Goal: Information Seeking & Learning: Learn about a topic

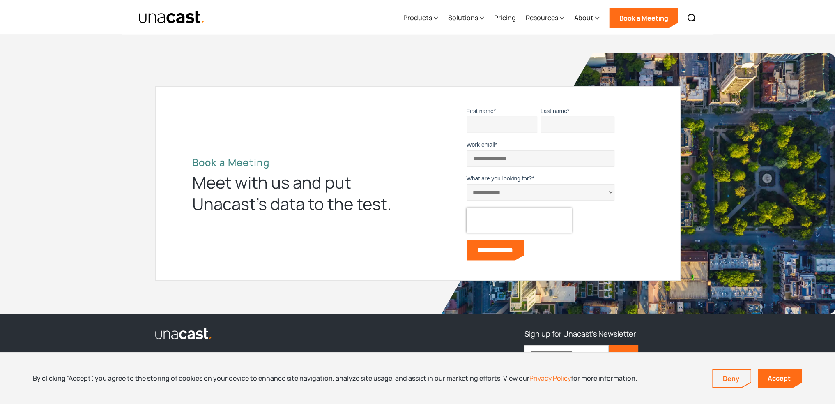
scroll to position [2746, 0]
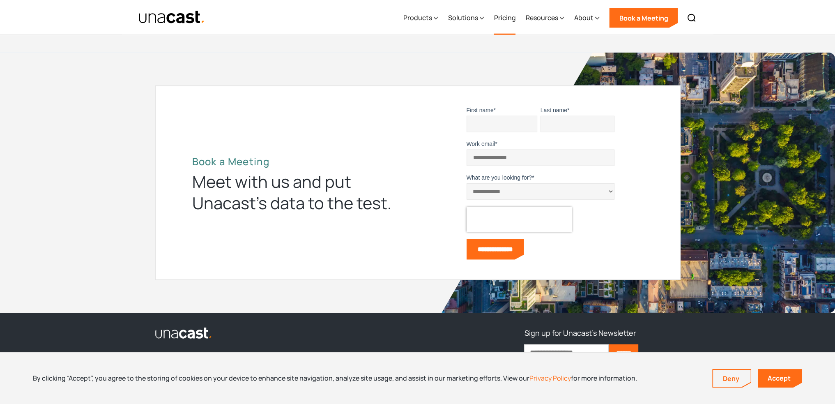
click at [506, 19] on link "Pricing" at bounding box center [505, 18] width 22 height 34
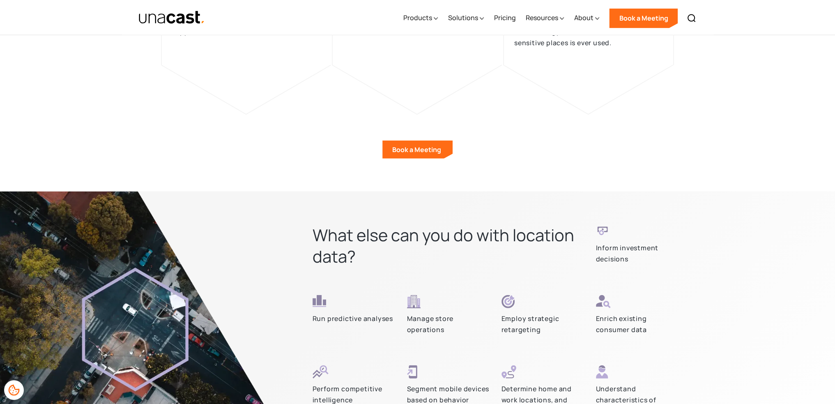
scroll to position [2181, 0]
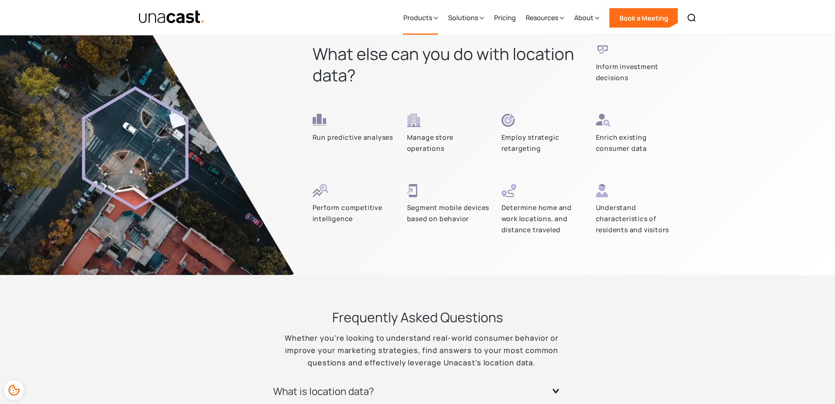
click at [422, 16] on div "Products" at bounding box center [417, 18] width 29 height 10
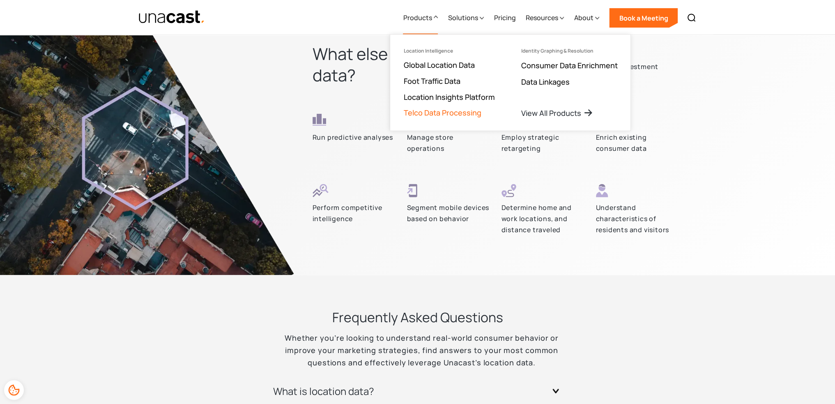
click at [447, 109] on link "Telco Data Processing" at bounding box center [442, 113] width 78 height 10
